Goal: Information Seeking & Learning: Learn about a topic

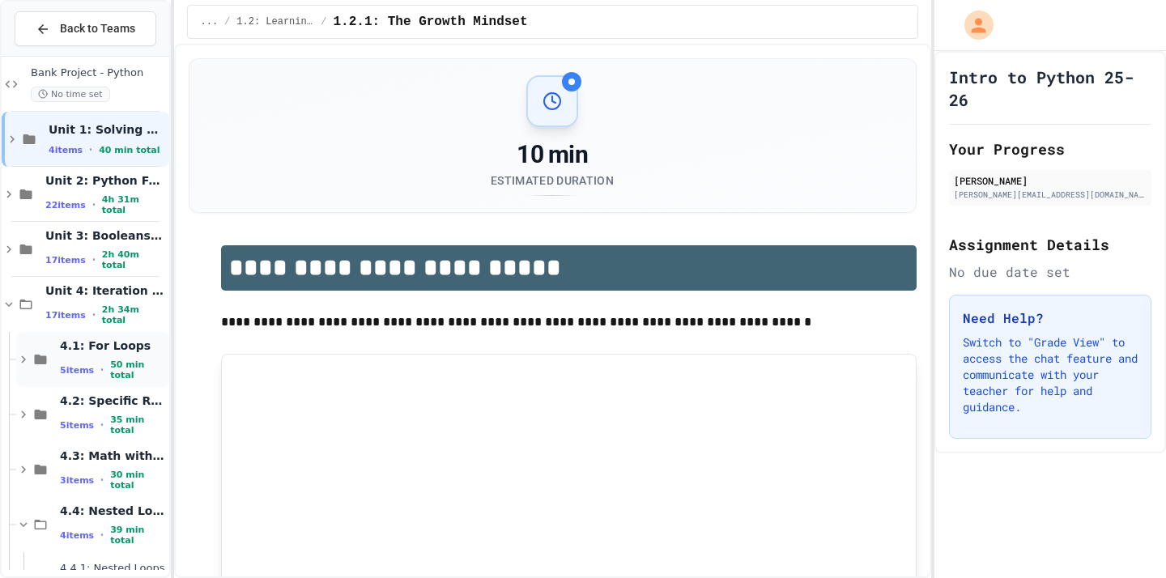
scroll to position [70, 0]
click at [81, 511] on span "4.4: Nested Loops" at bounding box center [113, 512] width 106 height 15
click at [81, 528] on div "4.4: Nested Loops 4 items • 39 min total" at bounding box center [113, 526] width 106 height 43
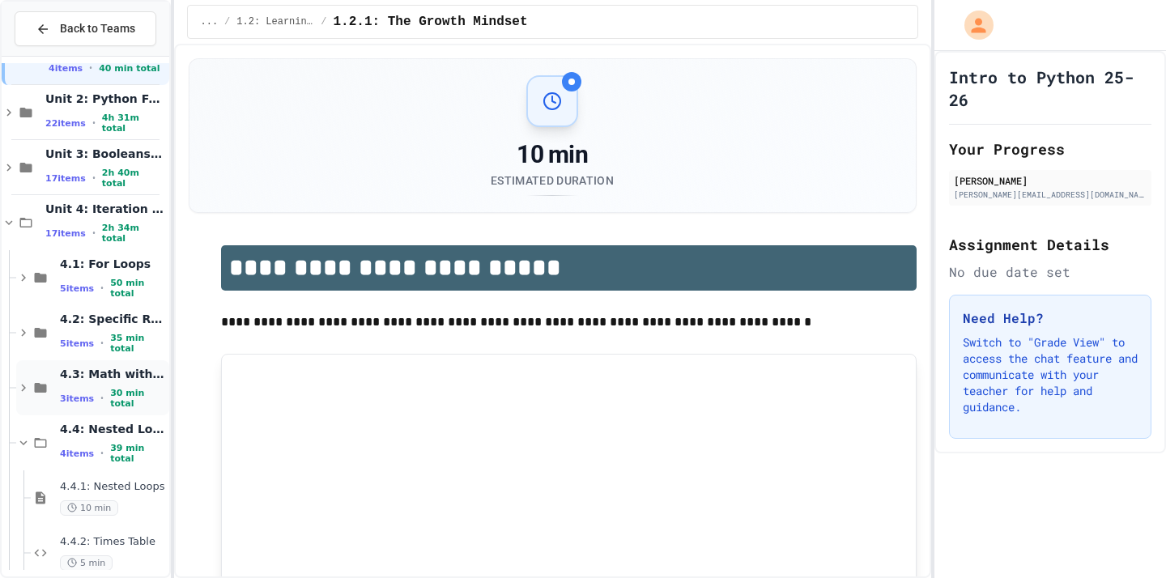
scroll to position [176, 0]
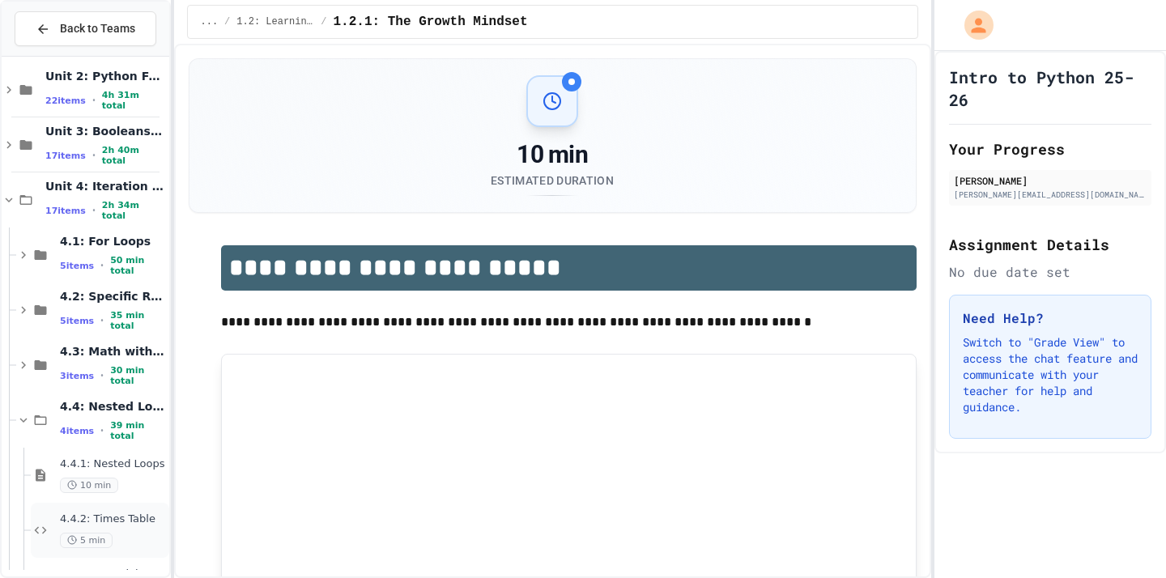
click at [102, 526] on div "4.4.2: Times Table 5 min" at bounding box center [113, 531] width 106 height 36
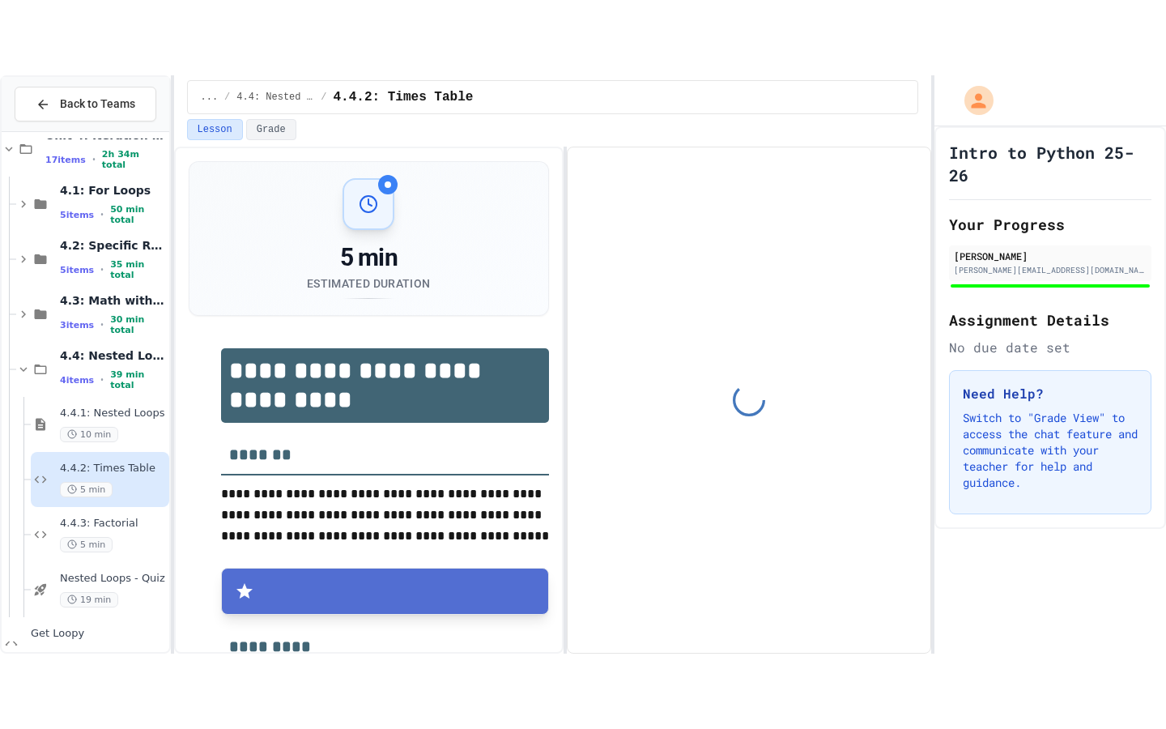
scroll to position [304, 0]
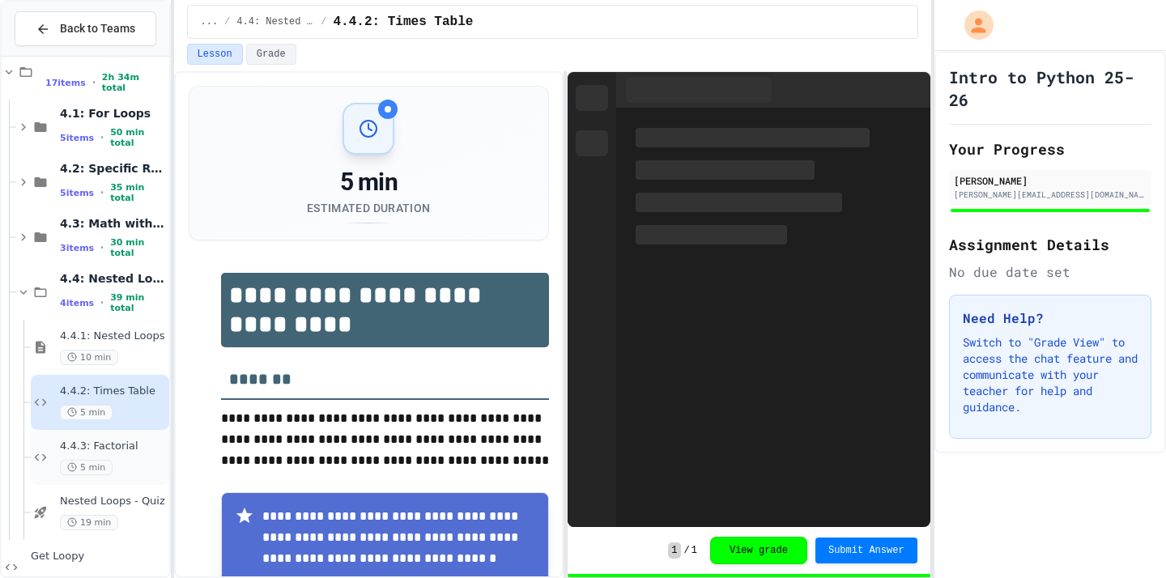
click at [92, 439] on div "4.4.3: Factorial 5 min" at bounding box center [100, 457] width 138 height 55
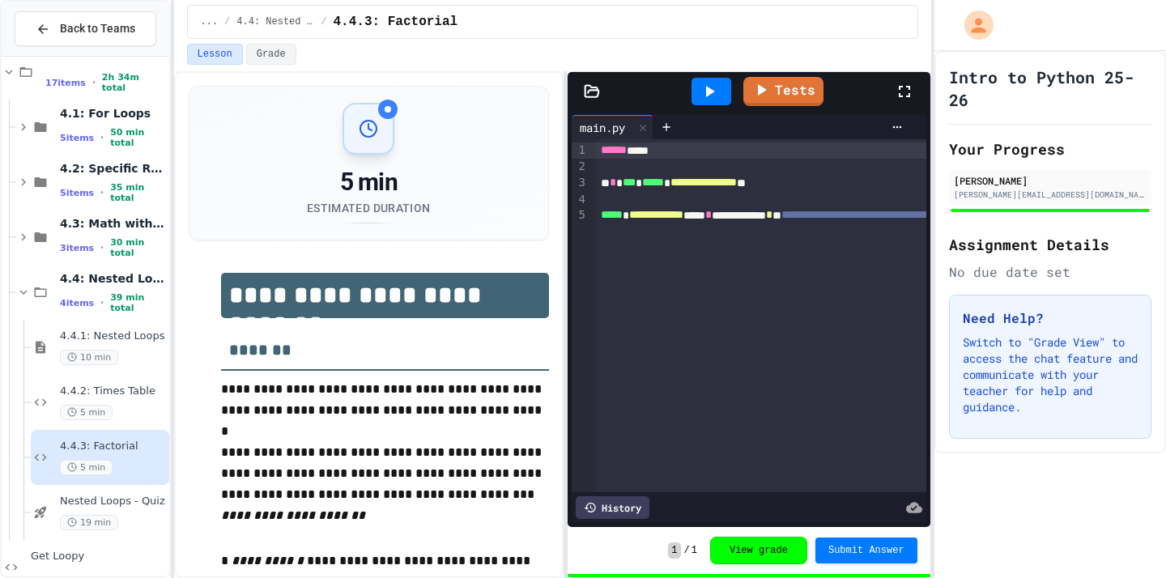
click at [1014, 154] on h2 "Your Progress" at bounding box center [1050, 149] width 202 height 23
click at [900, 87] on icon at bounding box center [904, 91] width 11 height 11
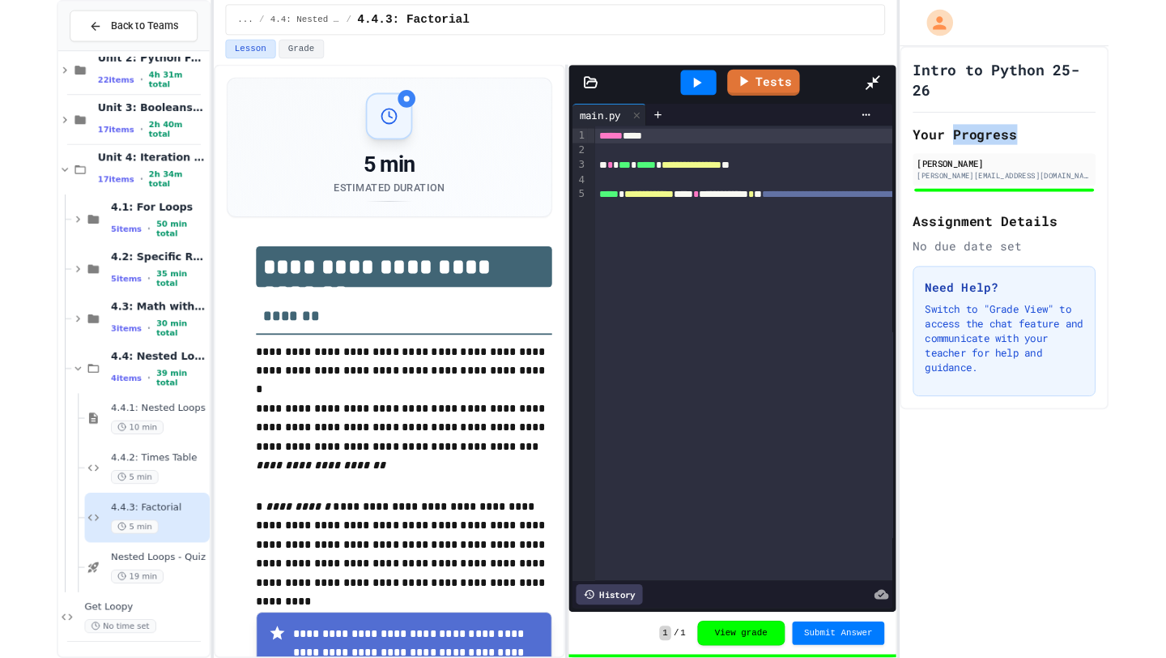
scroll to position [188, 0]
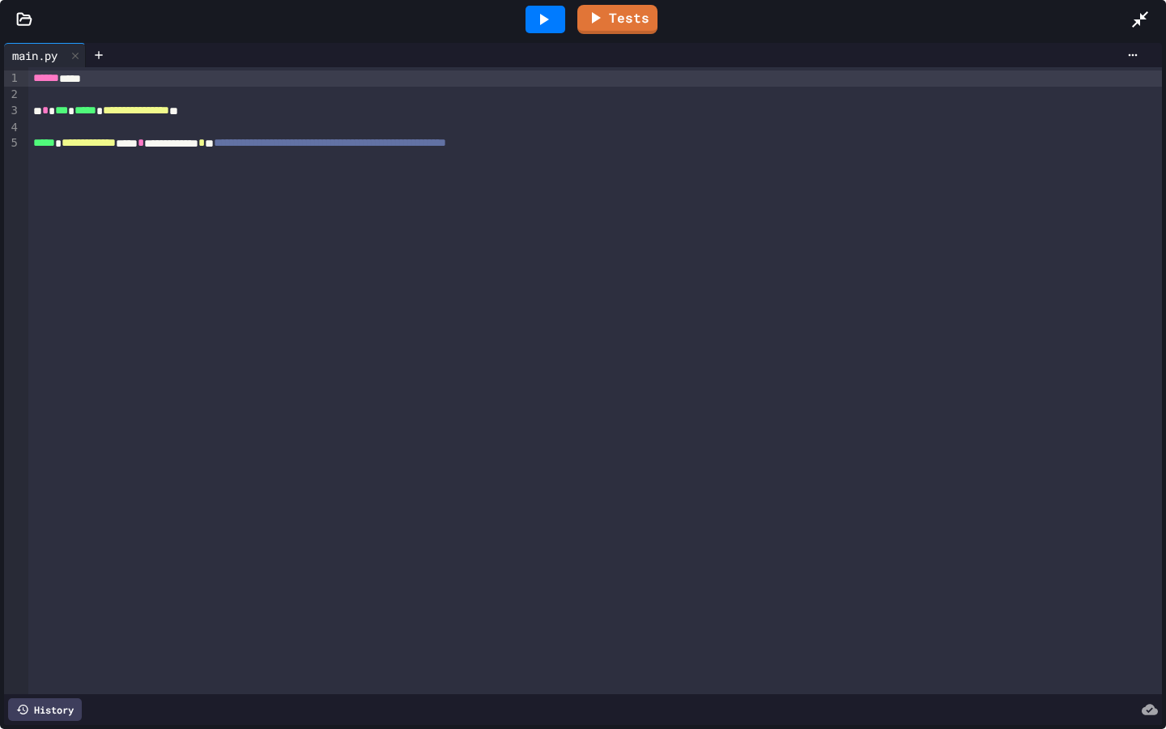
click at [1135, 25] on icon at bounding box center [1139, 19] width 19 height 19
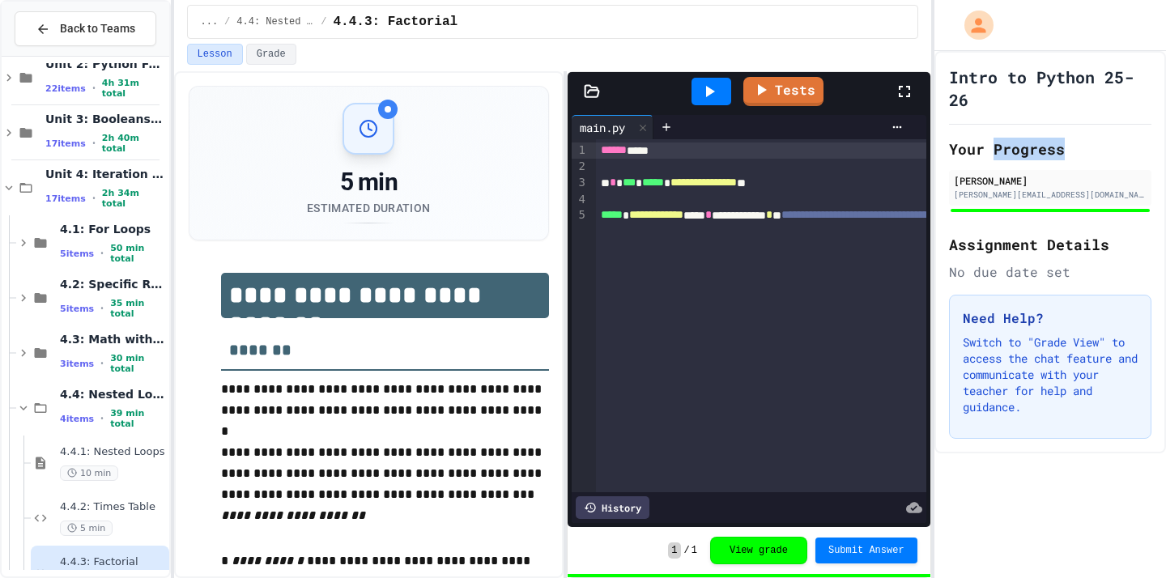
click at [896, 98] on icon at bounding box center [904, 91] width 19 height 19
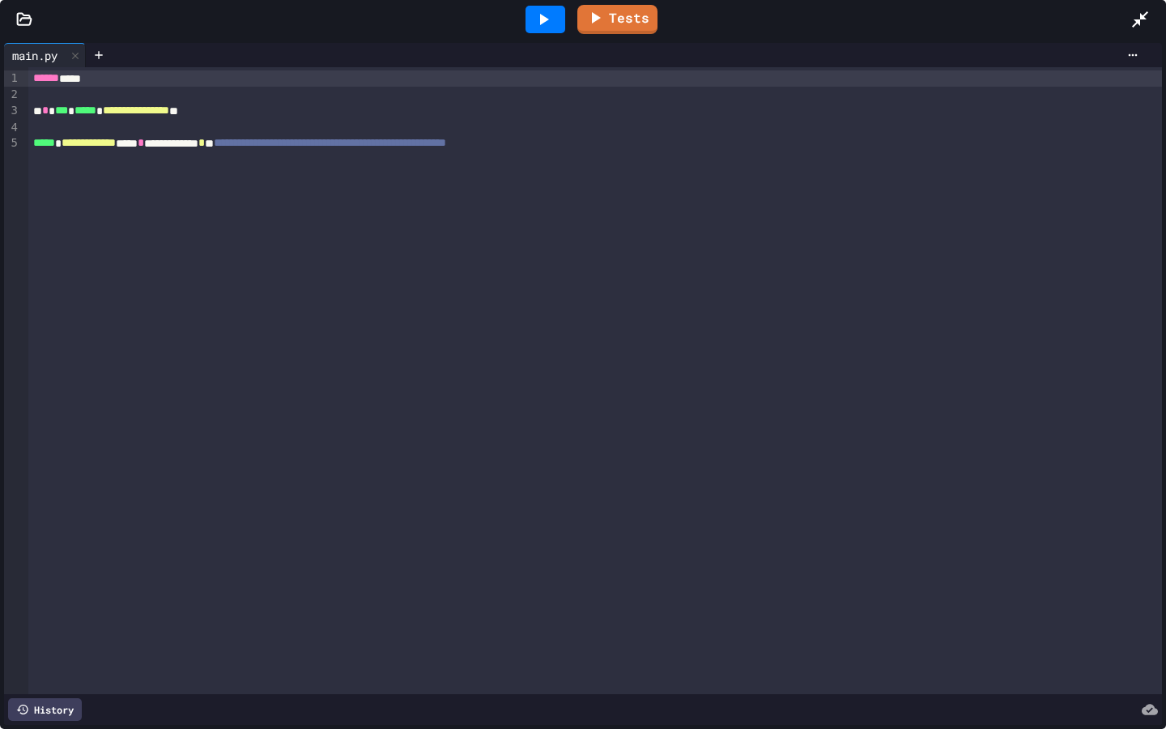
click at [1142, 28] on icon at bounding box center [1139, 19] width 19 height 19
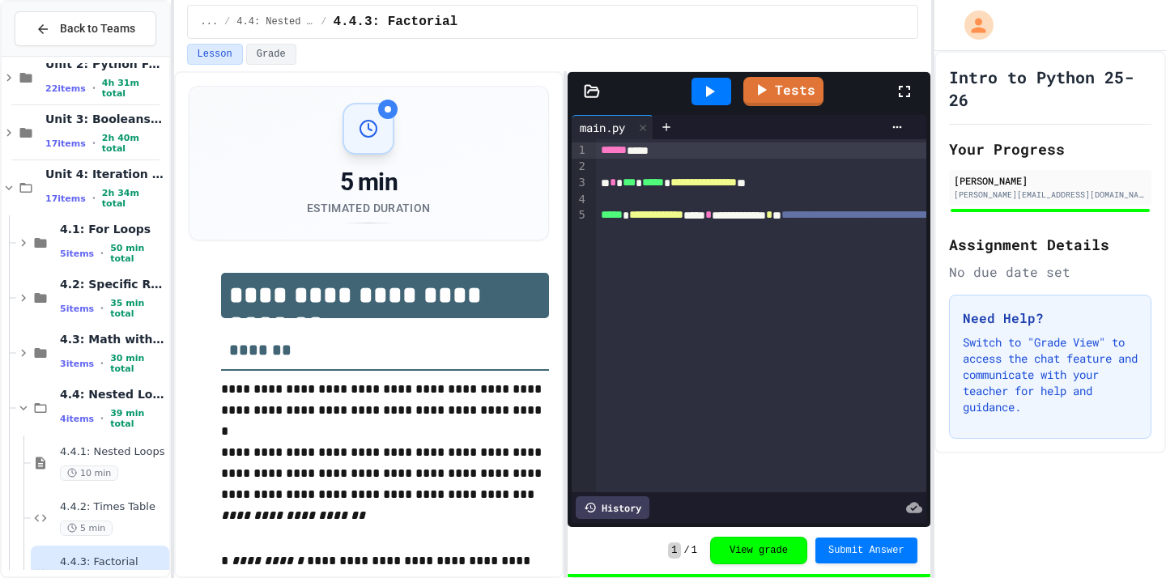
click at [883, 93] on div "Tests" at bounding box center [755, 92] width 279 height 44
click at [896, 87] on icon at bounding box center [904, 91] width 19 height 19
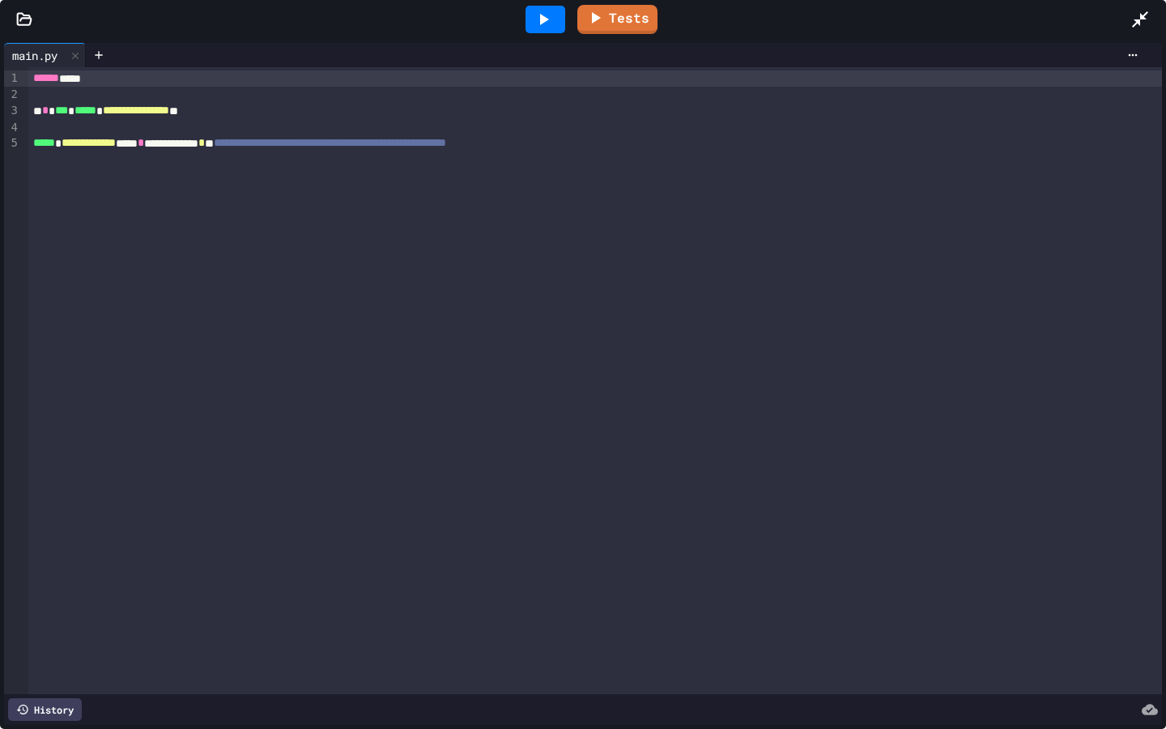
click at [1151, 67] on div "**********" at bounding box center [595, 380] width 1134 height 627
click at [1139, 30] on div at bounding box center [1148, 20] width 36 height 44
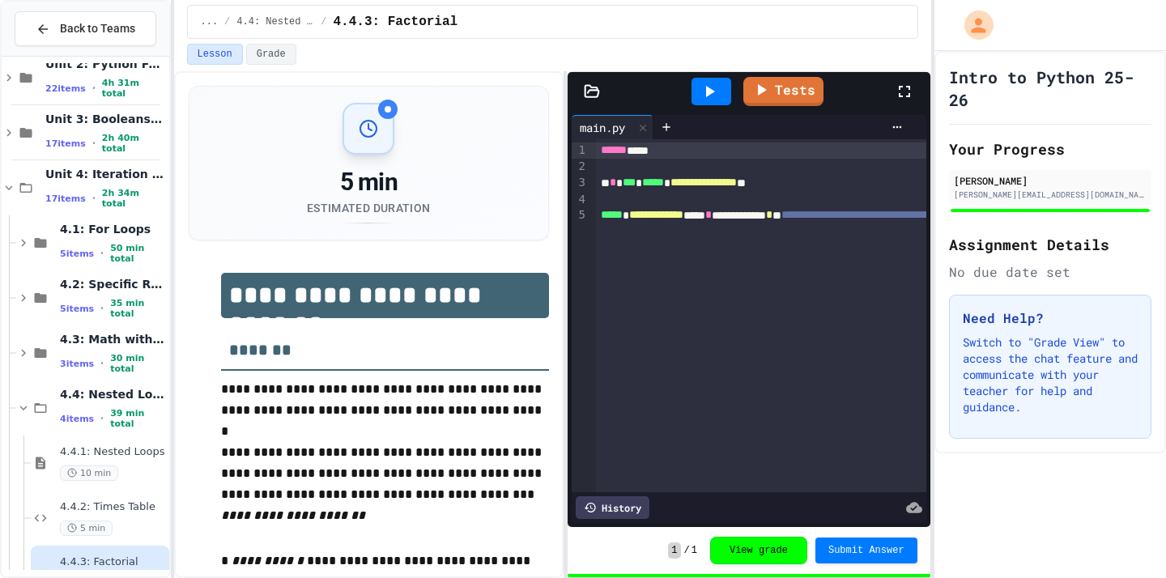
click at [903, 92] on icon at bounding box center [904, 91] width 19 height 19
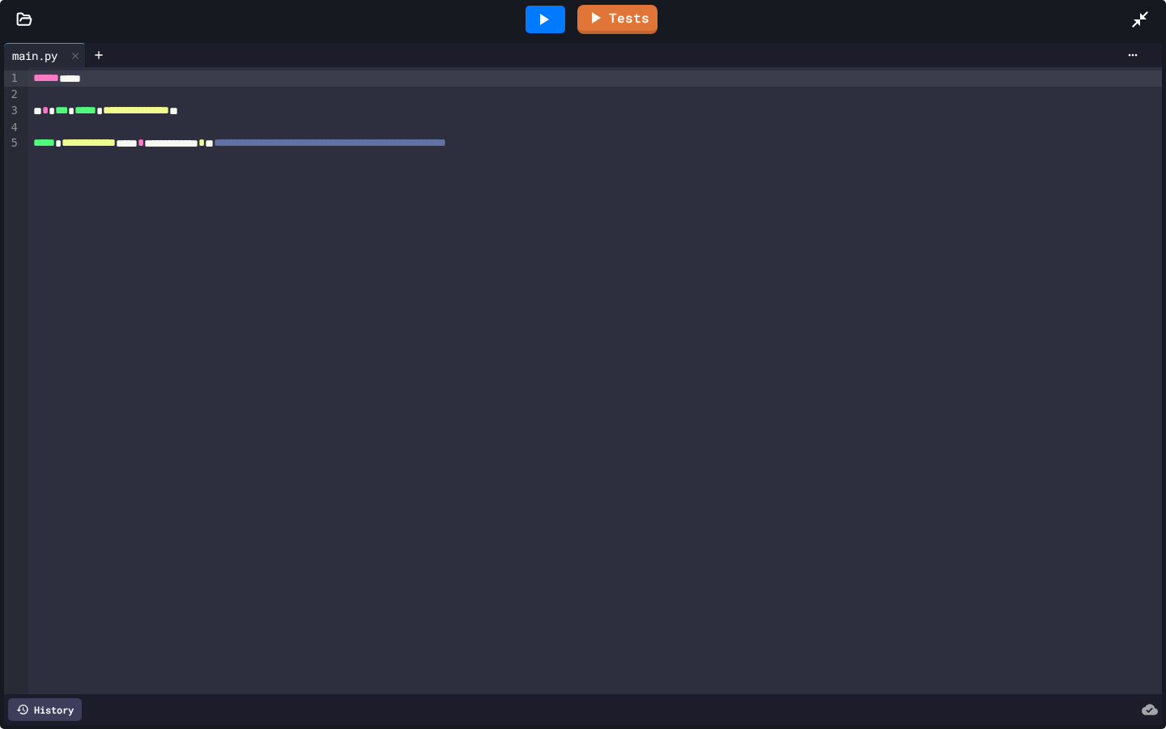
click at [801, 211] on div "**********" at bounding box center [595, 380] width 1134 height 627
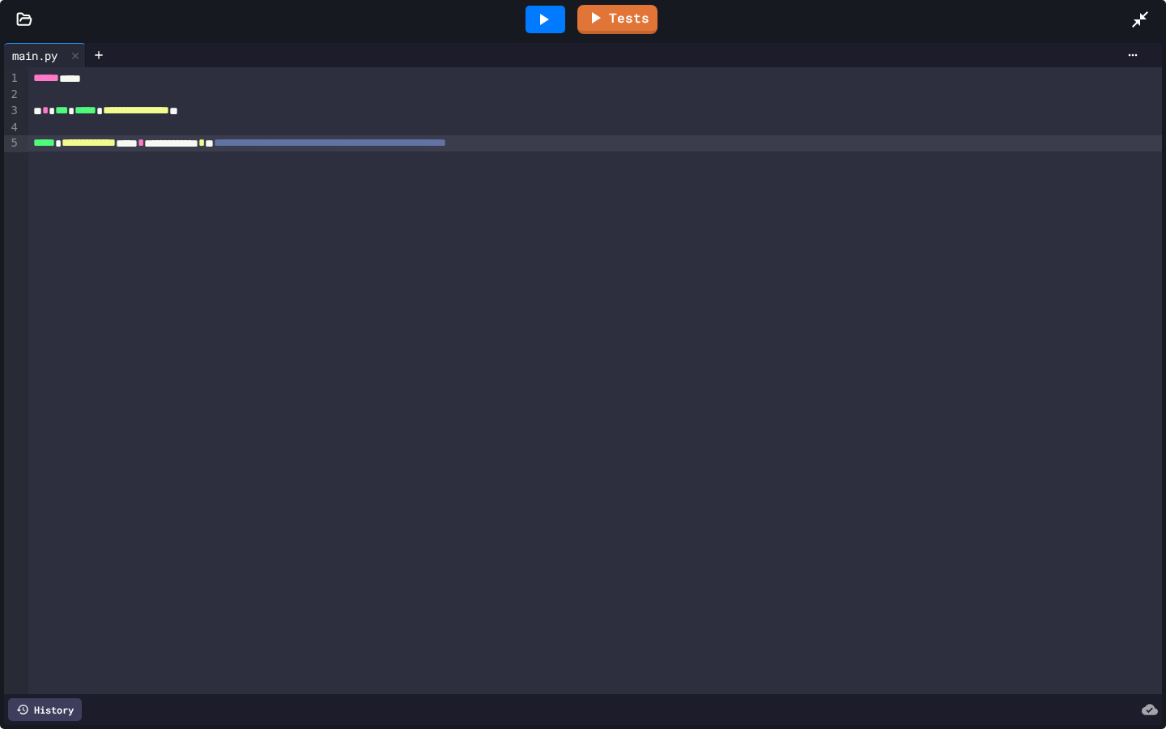
click at [1130, 23] on div "Tests" at bounding box center [590, 20] width 1082 height 44
click at [1150, 19] on div at bounding box center [1148, 20] width 36 height 44
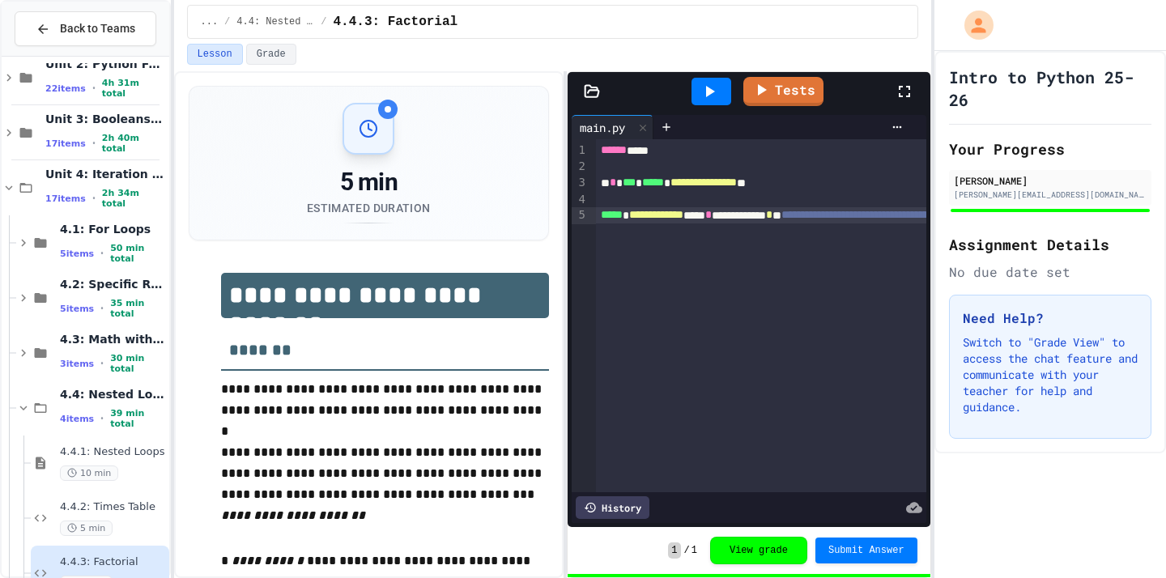
click at [900, 92] on icon at bounding box center [904, 91] width 19 height 19
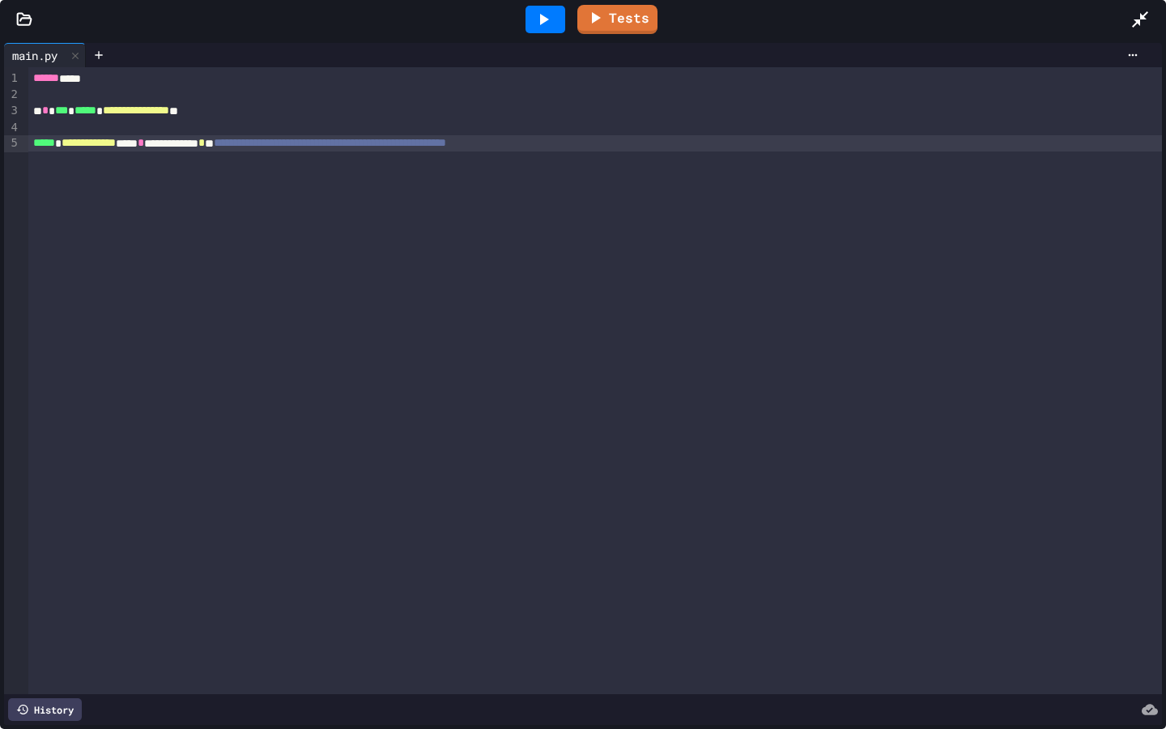
click at [818, 200] on div "**********" at bounding box center [595, 380] width 1134 height 627
click at [1131, 28] on icon at bounding box center [1139, 19] width 19 height 19
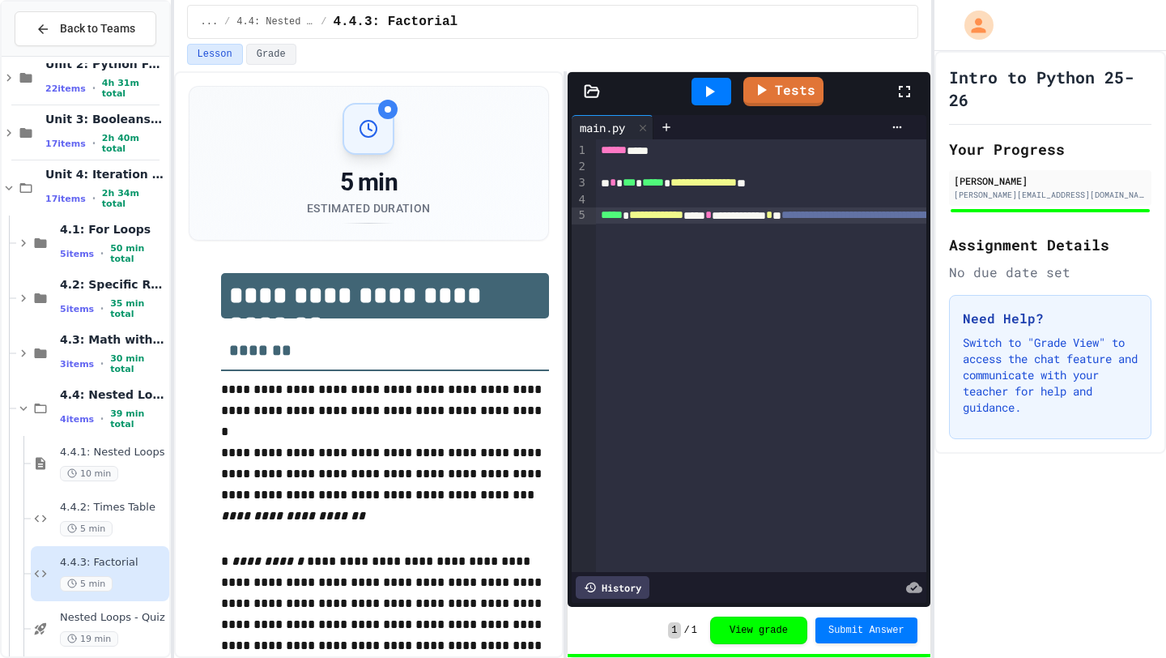
click at [900, 87] on icon at bounding box center [904, 91] width 11 height 11
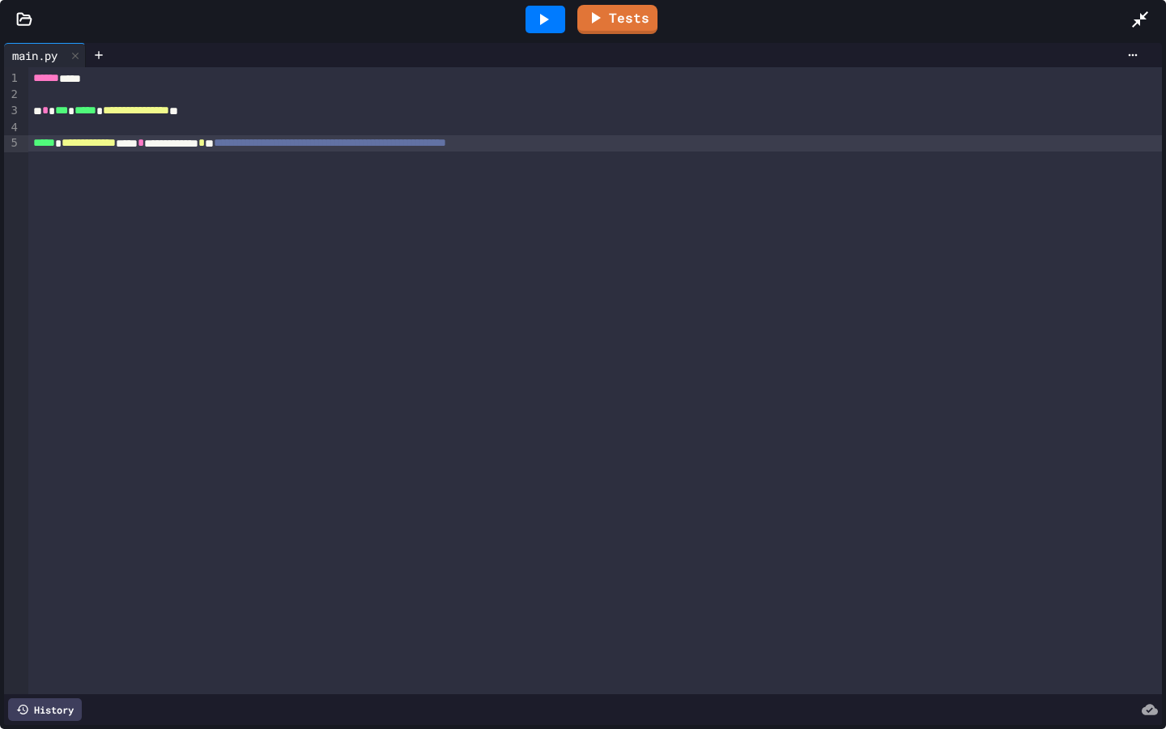
click at [1137, 19] on icon at bounding box center [1140, 19] width 16 height 16
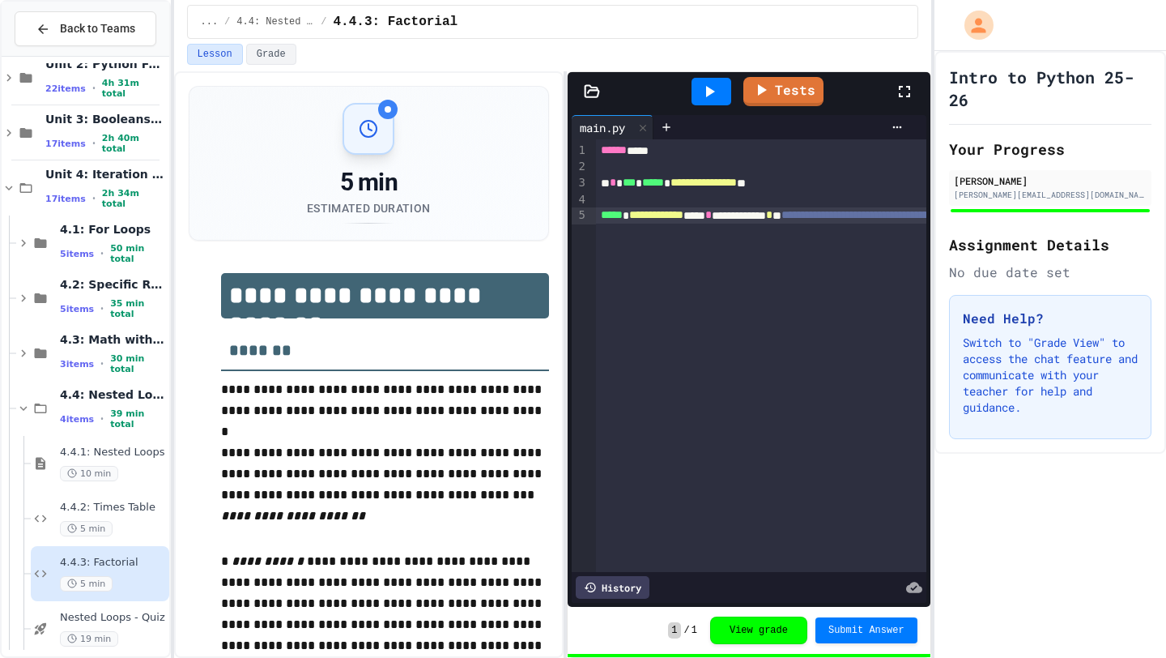
click at [914, 92] on div at bounding box center [913, 92] width 36 height 44
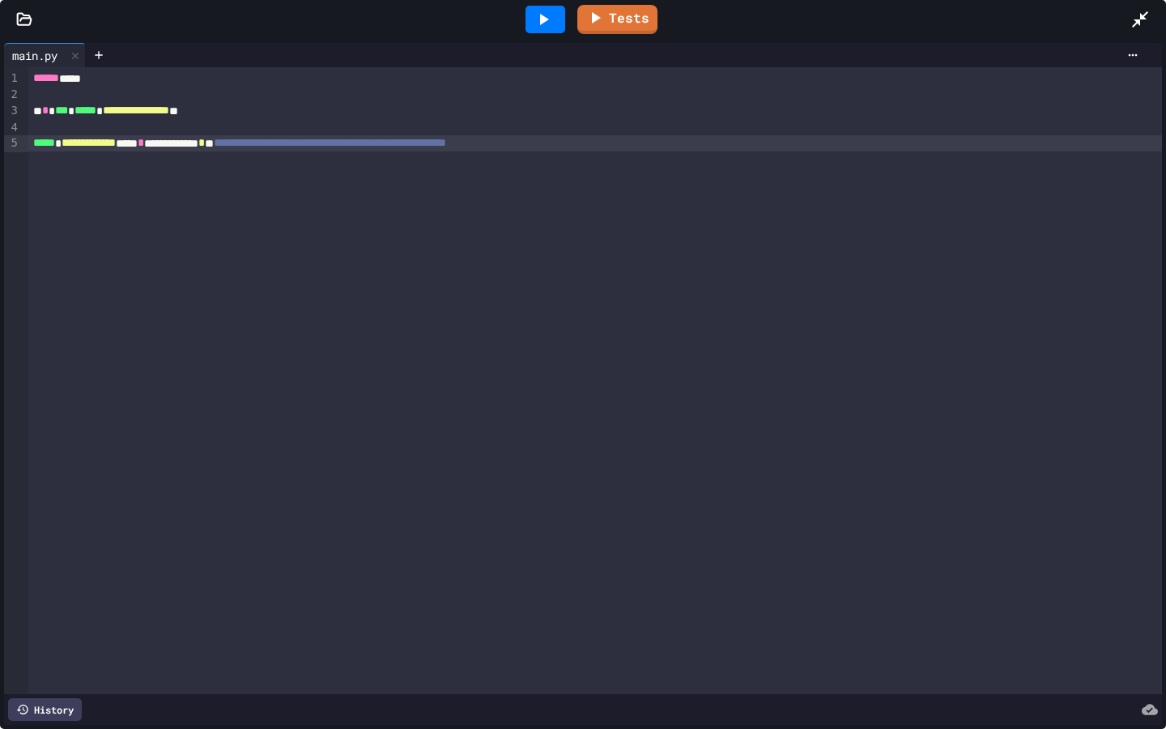
drag, startPoint x: 1139, startPoint y: 13, endPoint x: 1139, endPoint y: 645, distance: 632.4
click at [1139, 13] on icon at bounding box center [1139, 19] width 19 height 19
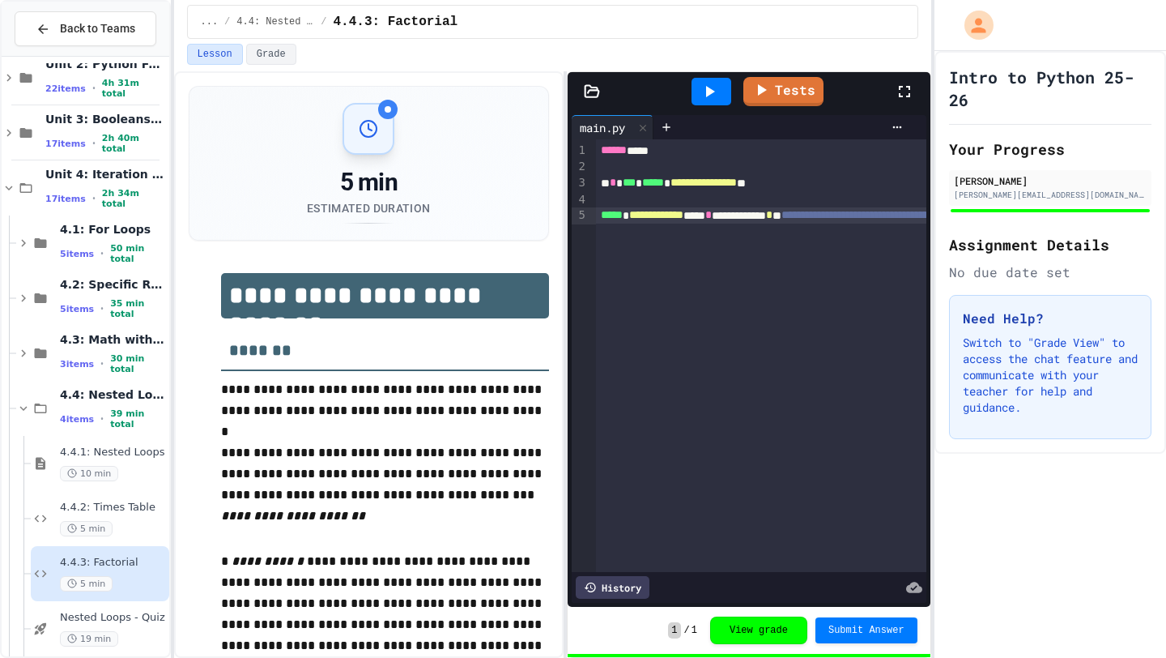
click at [895, 90] on icon at bounding box center [904, 91] width 19 height 19
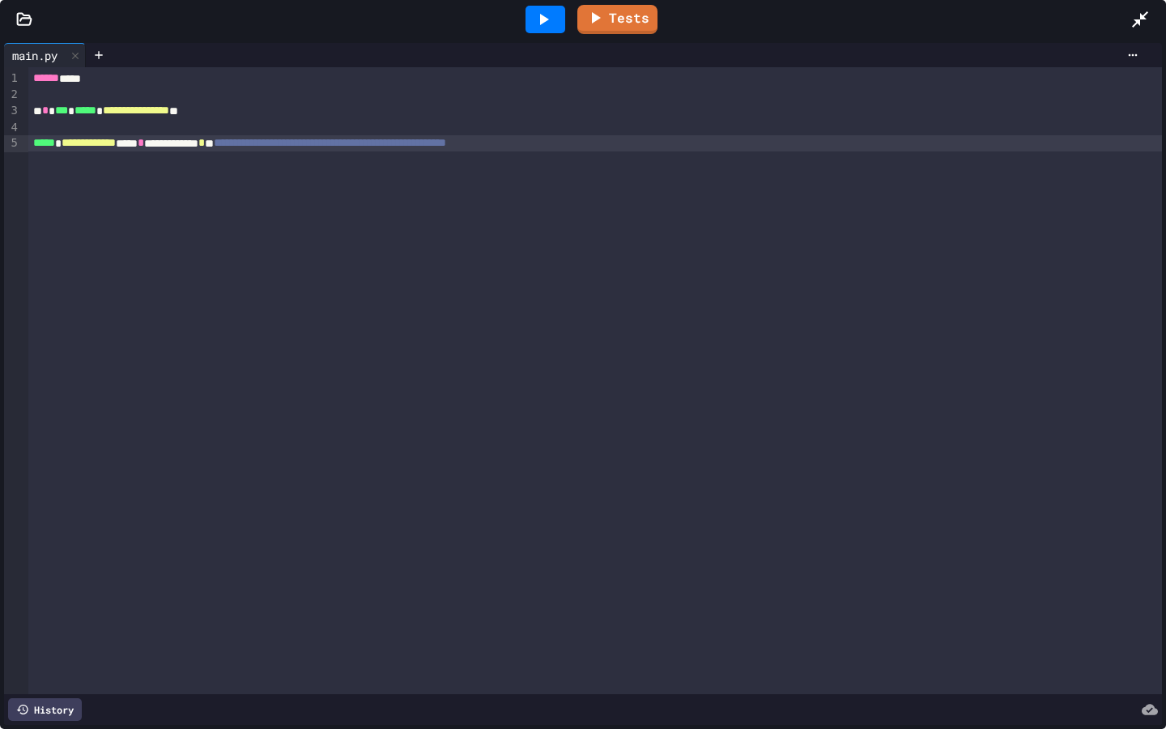
click at [1143, 19] on icon at bounding box center [1139, 19] width 19 height 19
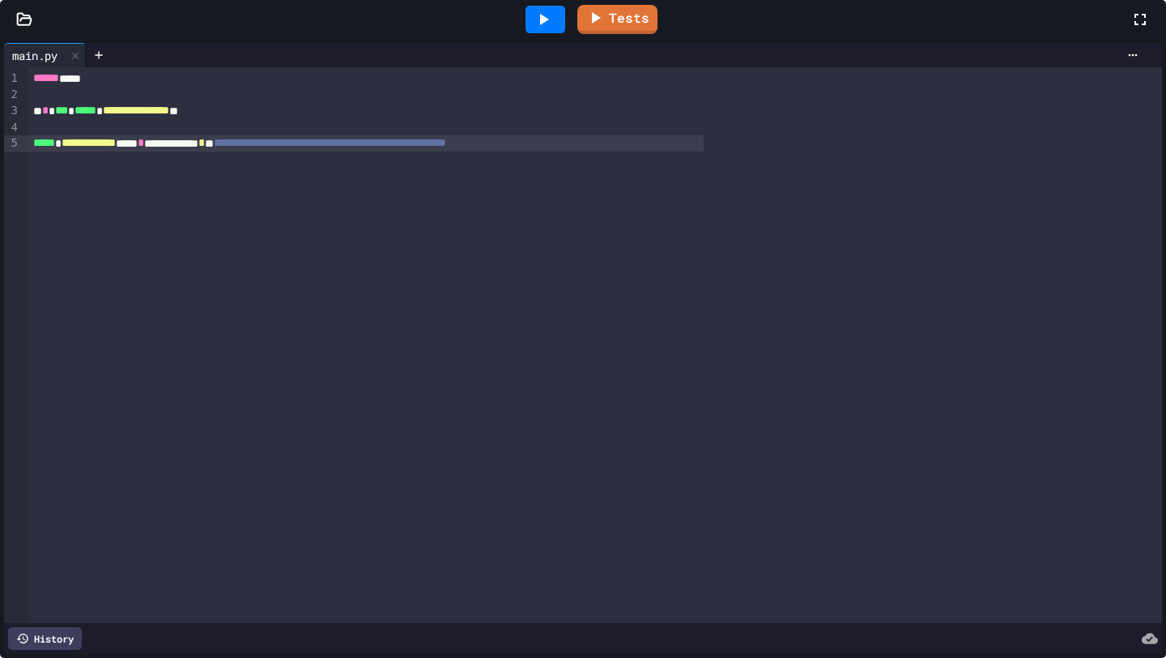
scroll to position [508, 0]
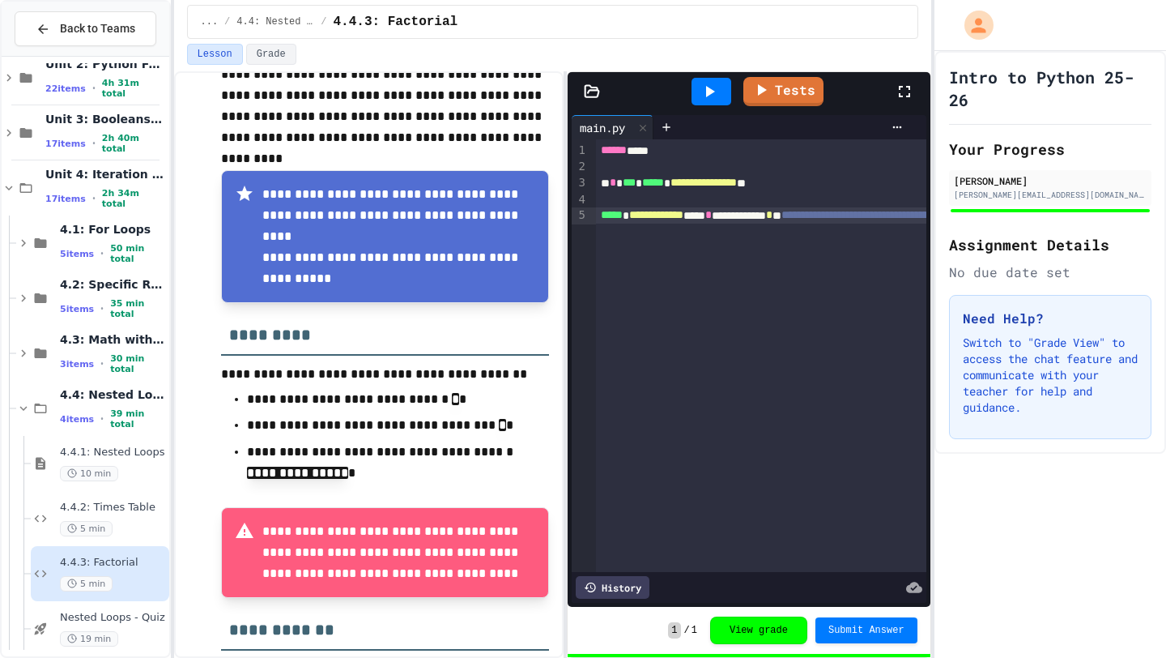
click at [906, 88] on icon at bounding box center [904, 91] width 19 height 19
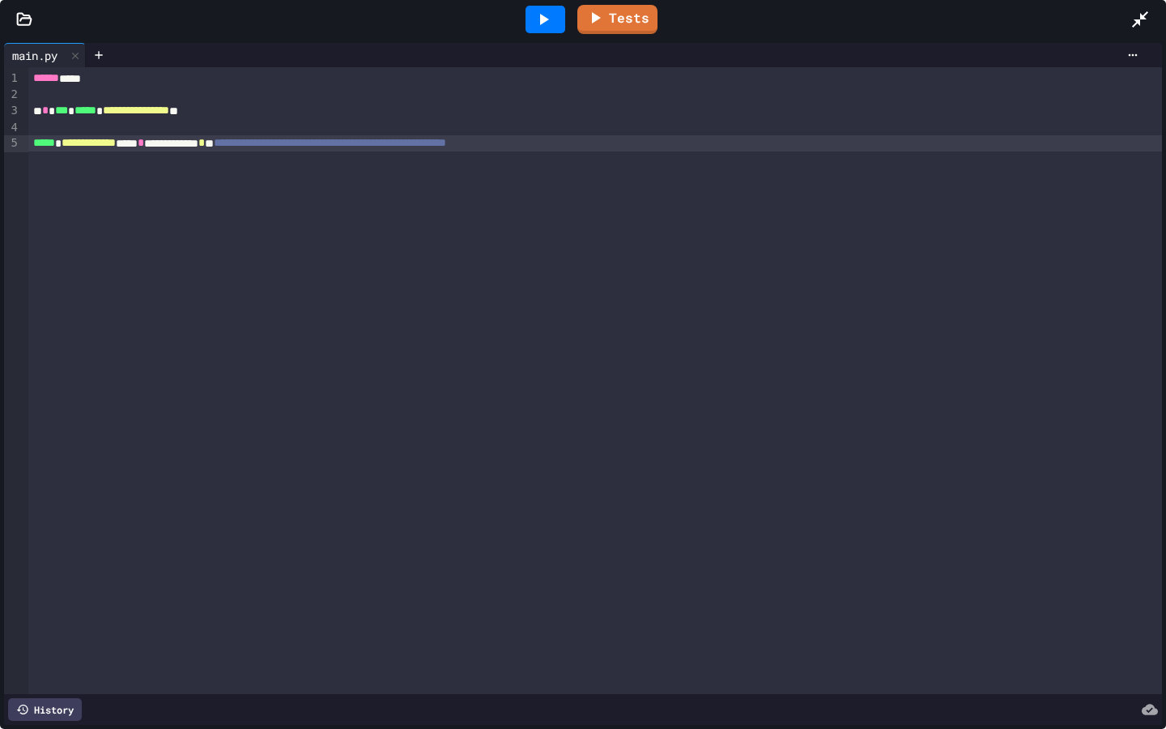
click at [1145, 25] on icon at bounding box center [1139, 19] width 19 height 19
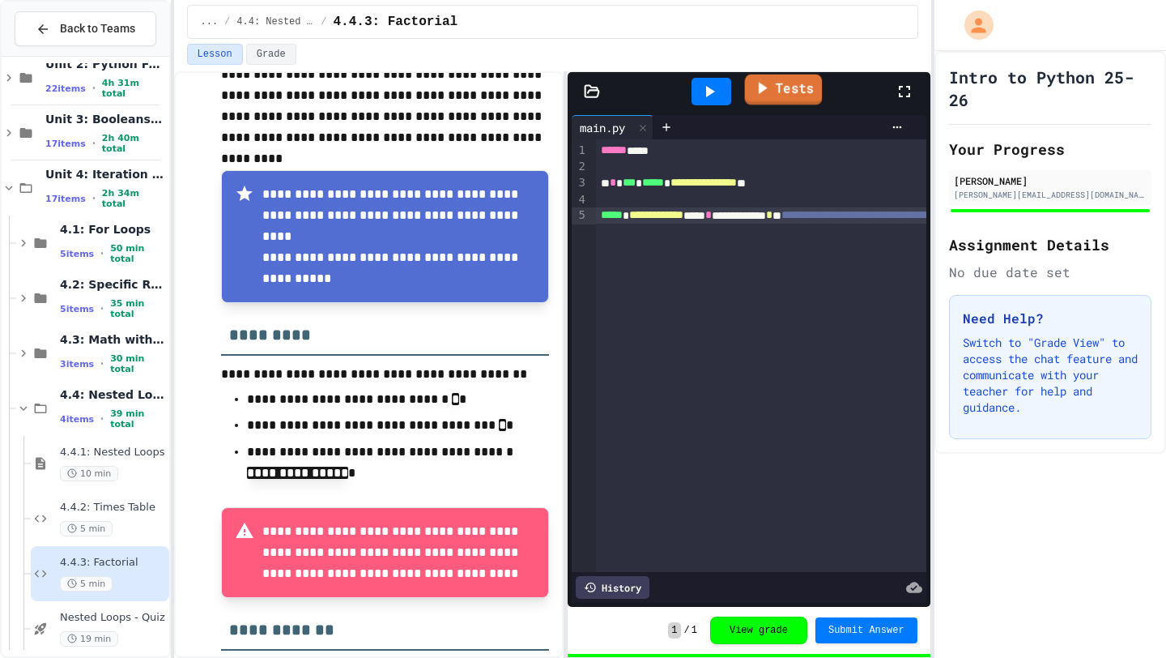
click at [790, 89] on link "Tests" at bounding box center [783, 89] width 78 height 31
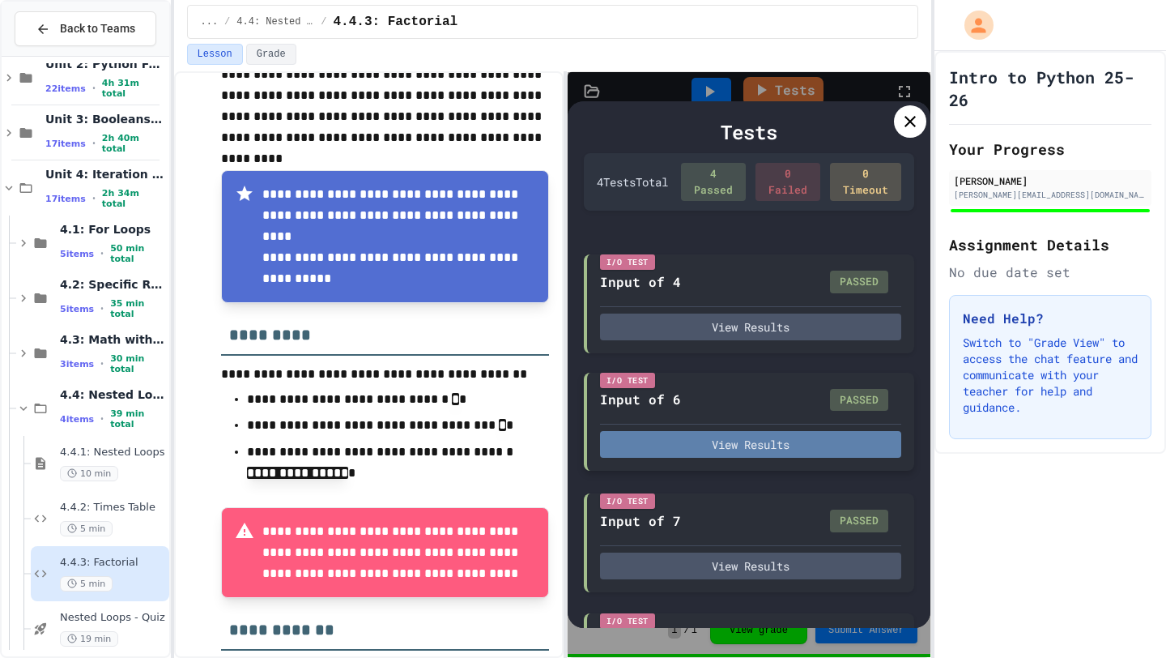
scroll to position [96, 0]
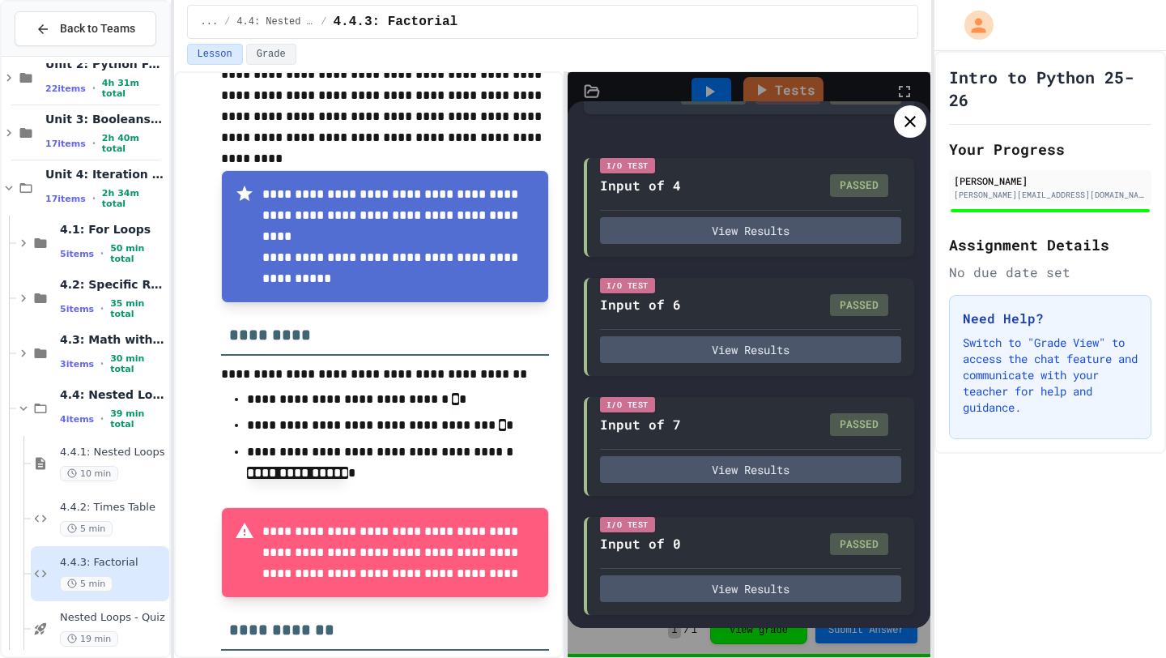
click at [900, 119] on icon at bounding box center [909, 121] width 19 height 19
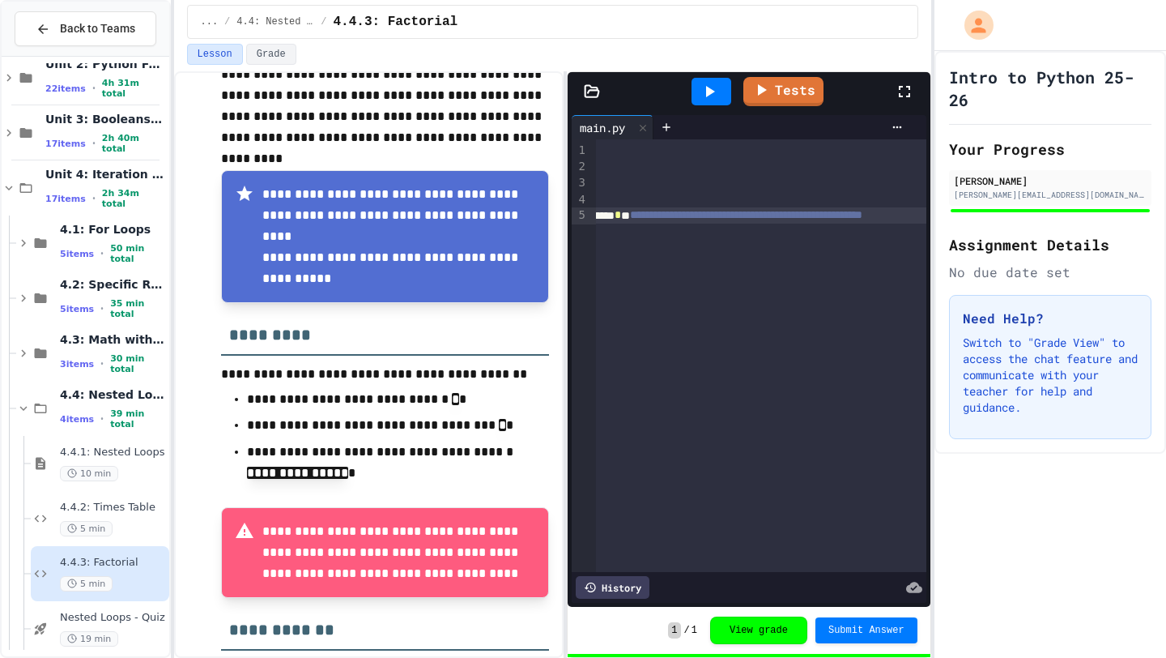
scroll to position [0, 0]
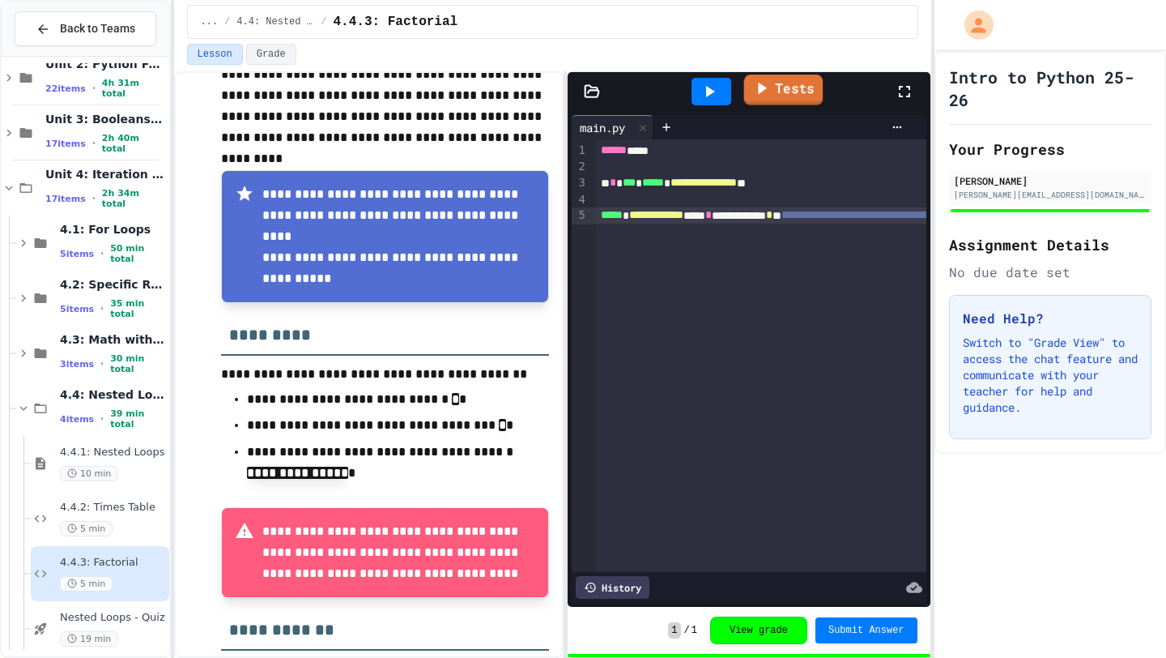
click at [764, 102] on link "Tests" at bounding box center [782, 89] width 79 height 31
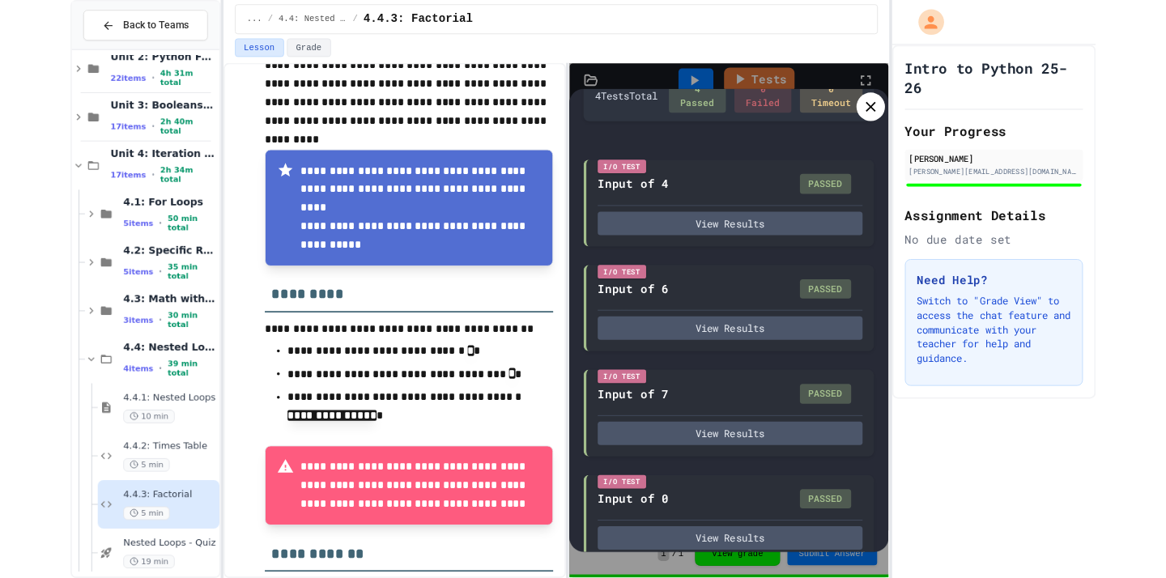
scroll to position [96, 0]
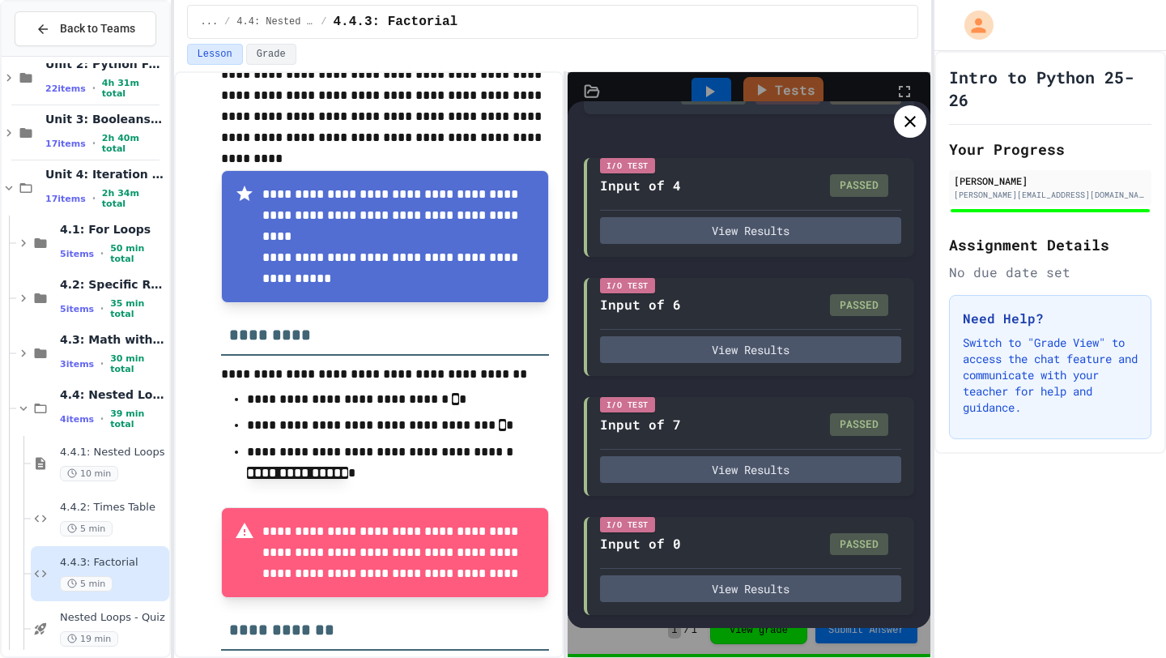
click at [912, 125] on icon at bounding box center [910, 121] width 11 height 11
